Goal: Check status

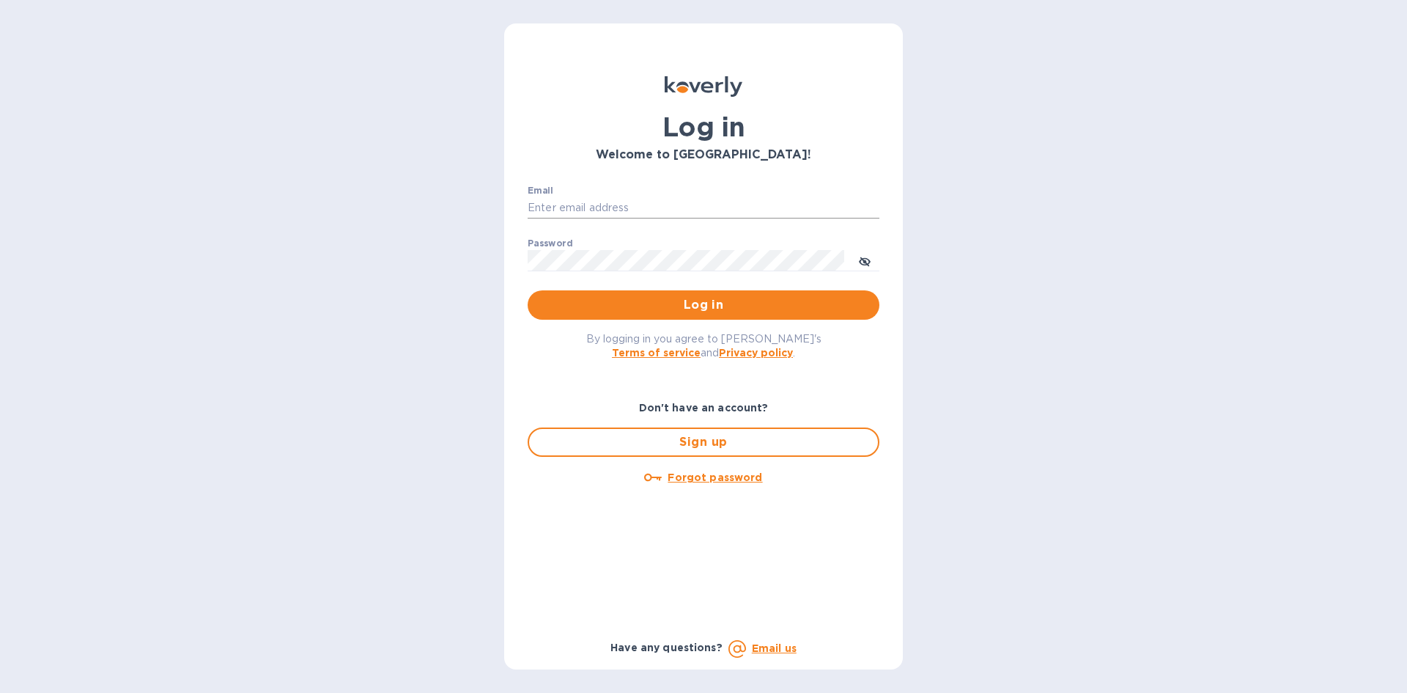
click at [579, 206] on input "Email" at bounding box center [704, 208] width 352 height 22
type input "[PERSON_NAME][EMAIL_ADDRESS][DOMAIN_NAME]"
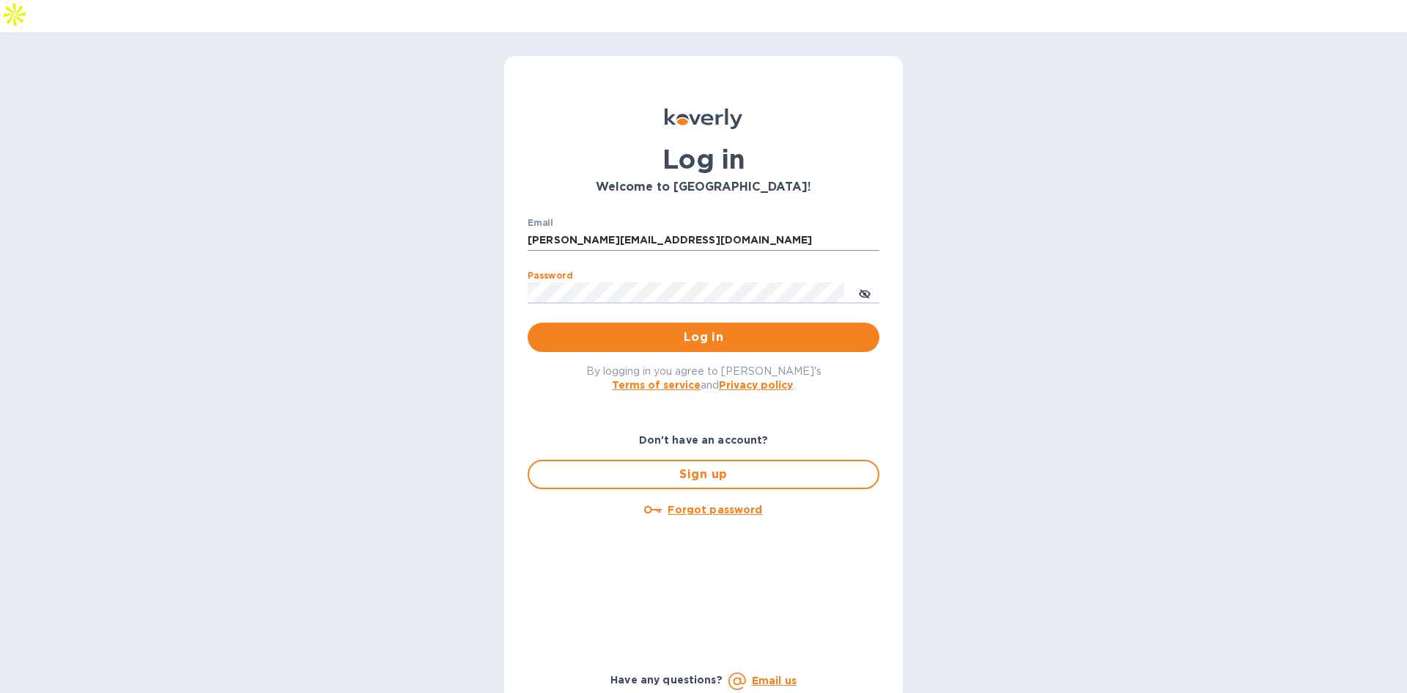
click at [528, 323] on button "Log in" at bounding box center [704, 337] width 352 height 29
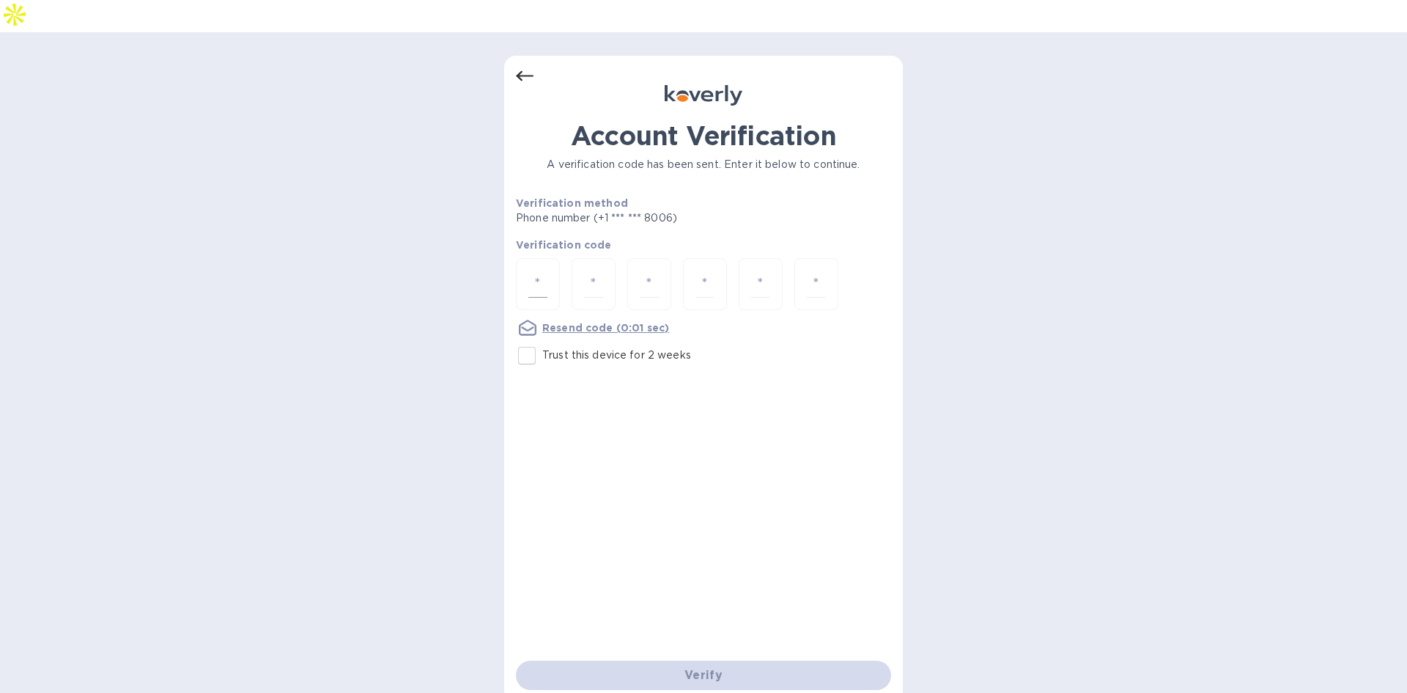
click at [540, 270] on input "number" at bounding box center [537, 283] width 19 height 27
paste input "7"
type input "7"
type input "2"
type input "6"
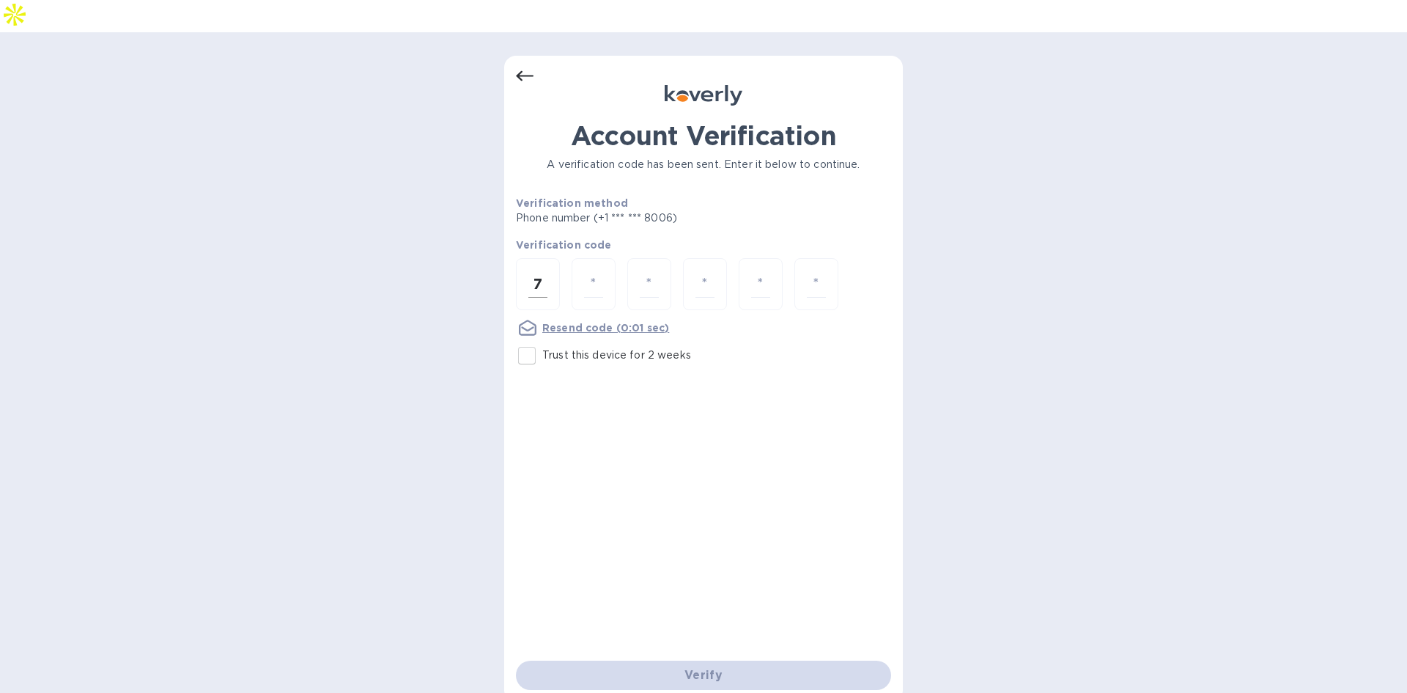
type input "9"
type input "8"
type input "5"
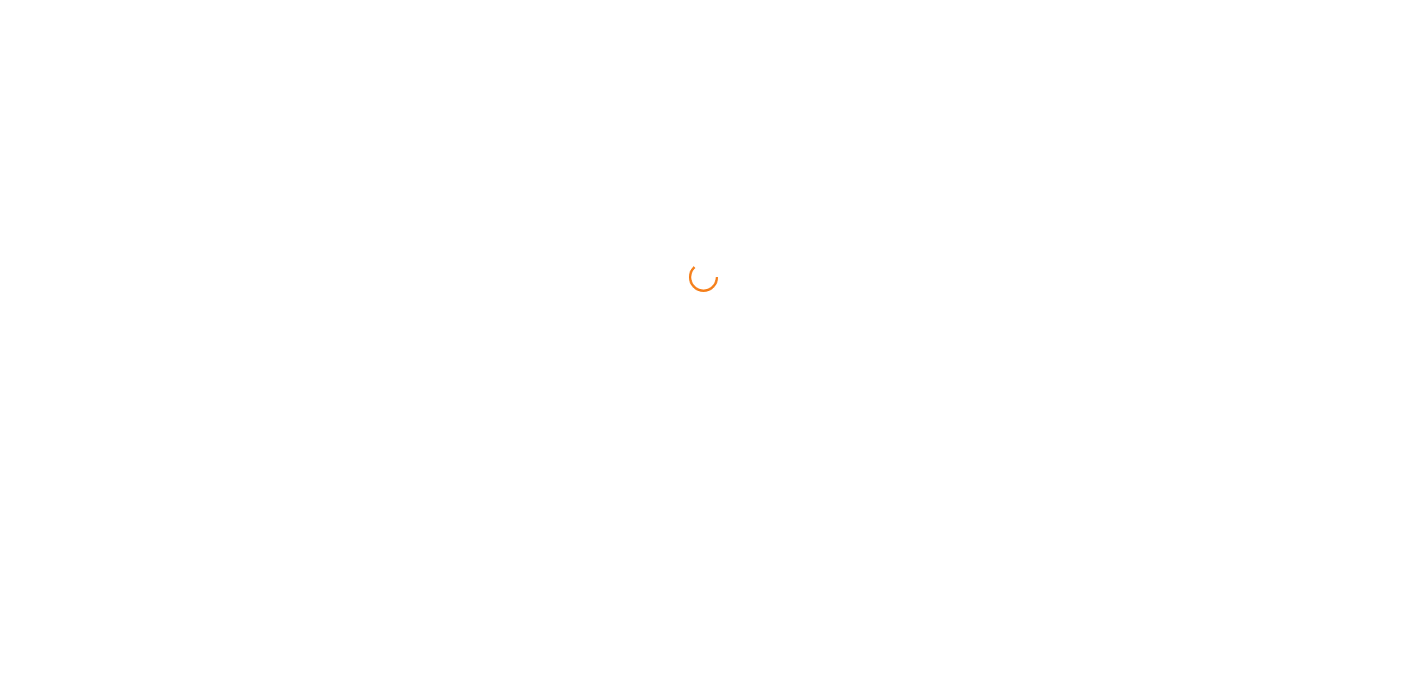
click at [524, 0] on html at bounding box center [703, 0] width 1407 height 0
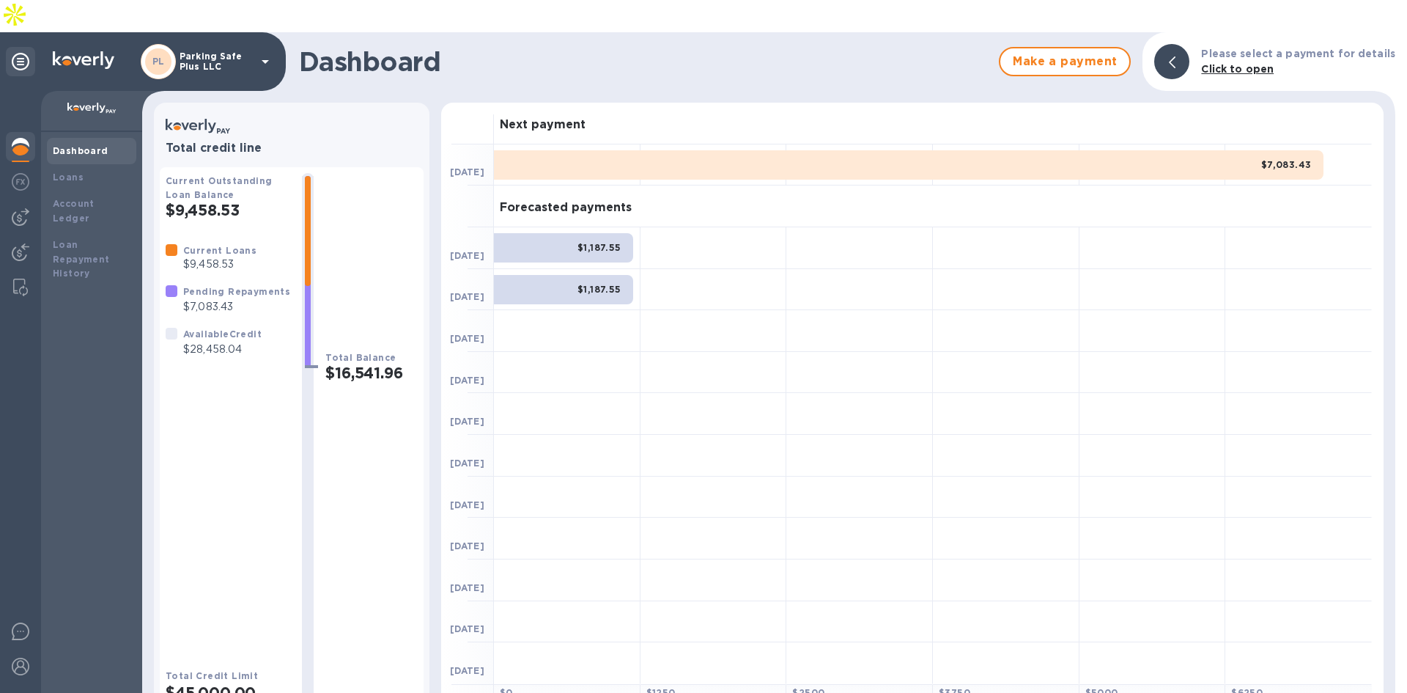
click at [523, 118] on h3 "Next payment" at bounding box center [543, 125] width 86 height 14
click at [552, 118] on h3 "Next payment" at bounding box center [543, 125] width 86 height 14
click at [546, 118] on h3 "Next payment" at bounding box center [543, 125] width 86 height 14
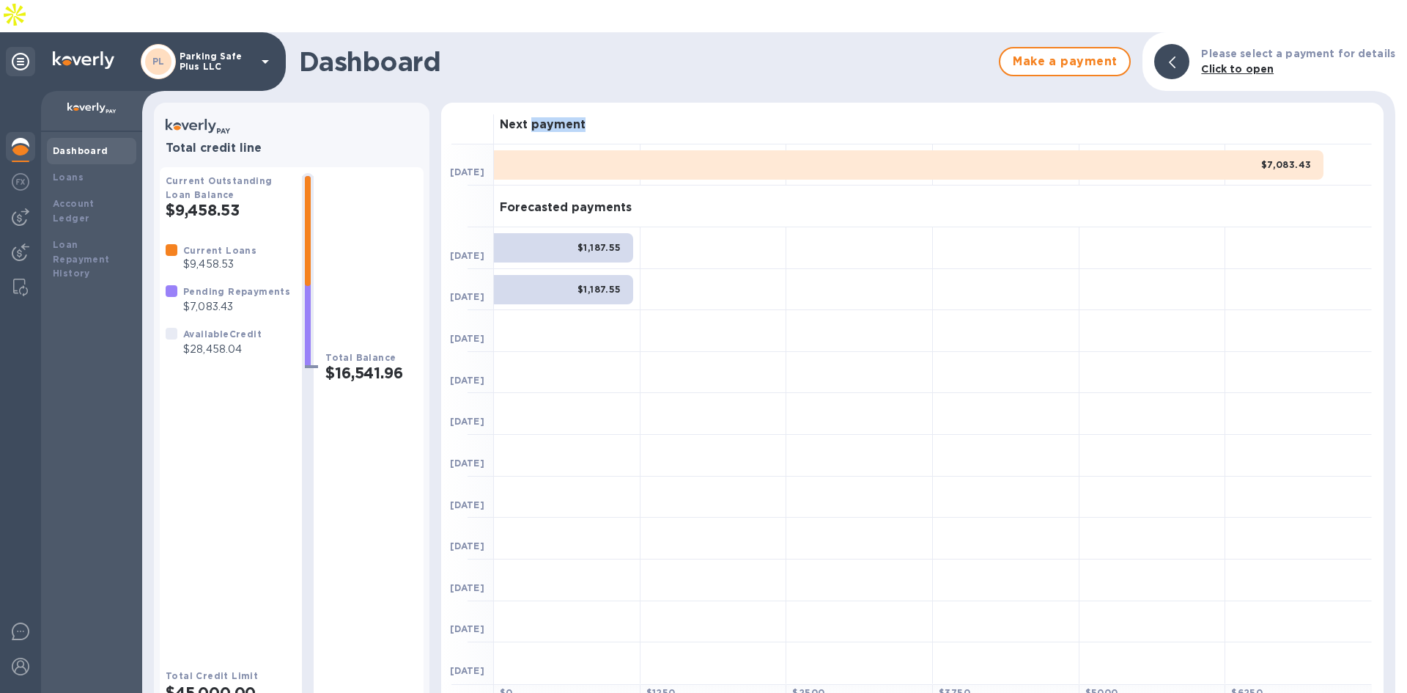
click at [546, 118] on h3 "Next payment" at bounding box center [543, 125] width 86 height 14
click at [511, 118] on h3 "Next payment" at bounding box center [543, 125] width 86 height 14
drag, startPoint x: 499, startPoint y: 89, endPoint x: 600, endPoint y: 85, distance: 101.2
click at [601, 103] on div "Next payment" at bounding box center [933, 124] width 878 height 42
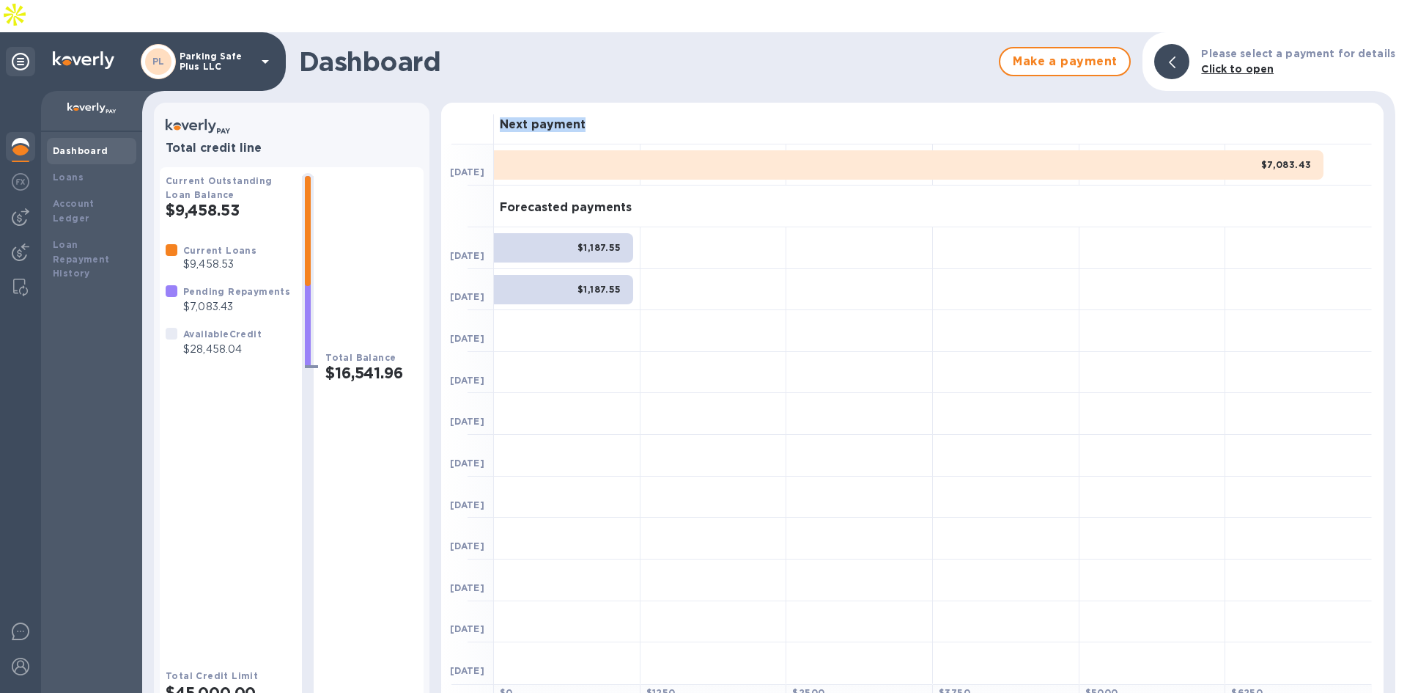
click at [582, 118] on h3 "Next payment" at bounding box center [543, 125] width 86 height 14
